Goal: Transaction & Acquisition: Obtain resource

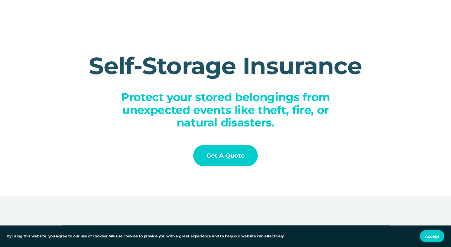
scroll to position [33, 0]
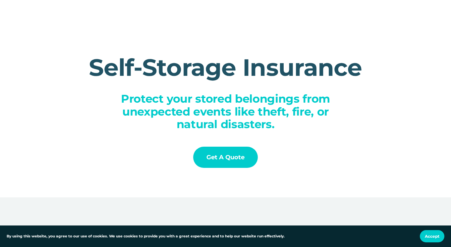
click at [225, 159] on link "Get a Quote" at bounding box center [225, 157] width 65 height 21
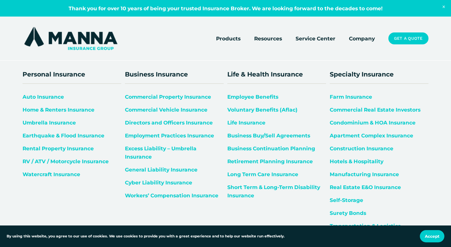
click at [71, 107] on span "Home & Renters Insurance" at bounding box center [59, 110] width 72 height 6
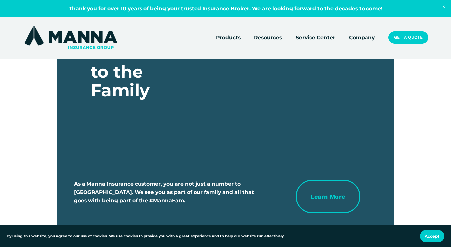
scroll to position [3113, 0]
